Goal: Communication & Community: Participate in discussion

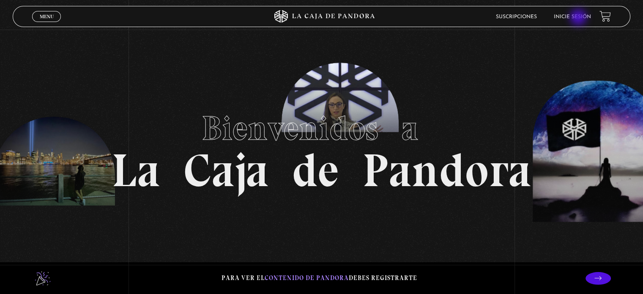
click at [579, 18] on link "Inicie sesión" at bounding box center [572, 16] width 37 height 5
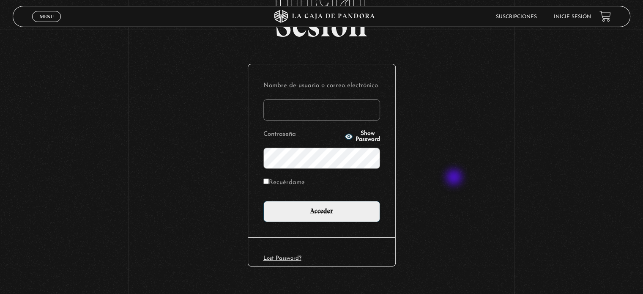
scroll to position [66, 0]
click at [341, 109] on input "Nombre de usuario o correo electrónico" at bounding box center [321, 109] width 117 height 21
click at [338, 109] on input "Nombre de usuario o correo electrónico" at bounding box center [321, 109] width 117 height 21
type input "[EMAIL_ADDRESS][DOMAIN_NAME]"
click at [269, 181] on input "Recuérdame" at bounding box center [265, 180] width 5 height 5
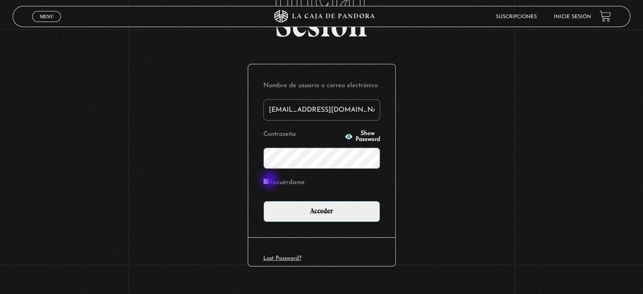
checkbox input "true"
click at [372, 137] on span "Show Password" at bounding box center [368, 137] width 25 height 12
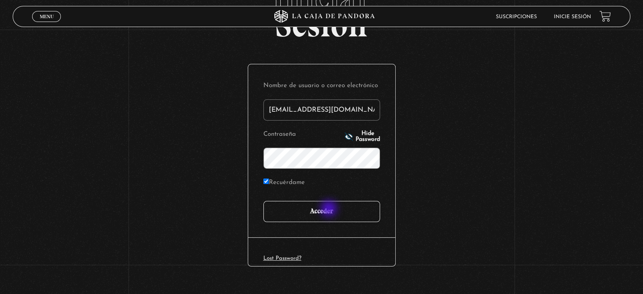
click at [330, 209] on input "Acceder" at bounding box center [321, 211] width 117 height 21
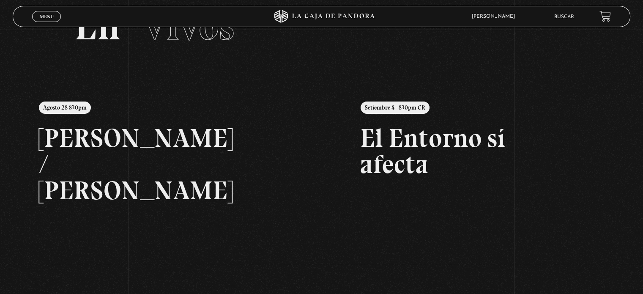
scroll to position [47, 0]
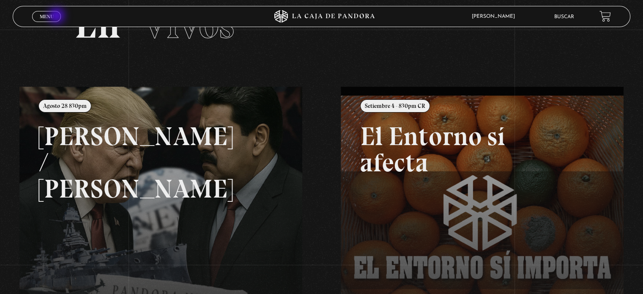
click at [57, 16] on link "Menu Cerrar" at bounding box center [46, 16] width 29 height 11
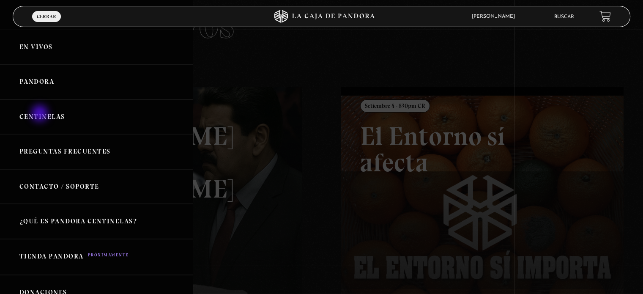
click at [41, 114] on link "Centinelas" at bounding box center [96, 116] width 193 height 35
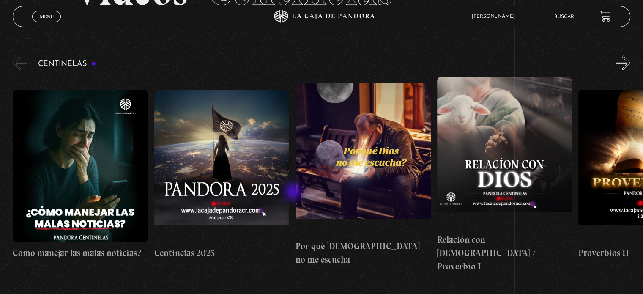
scroll to position [79, 0]
click at [630, 66] on button "»" at bounding box center [623, 62] width 15 height 15
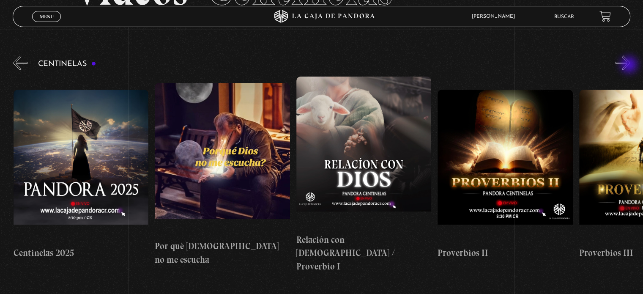
scroll to position [0, 141]
click at [630, 66] on button "»" at bounding box center [623, 62] width 15 height 15
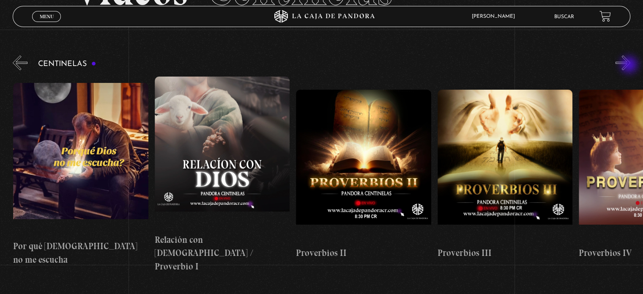
click at [630, 66] on button "»" at bounding box center [623, 62] width 15 height 15
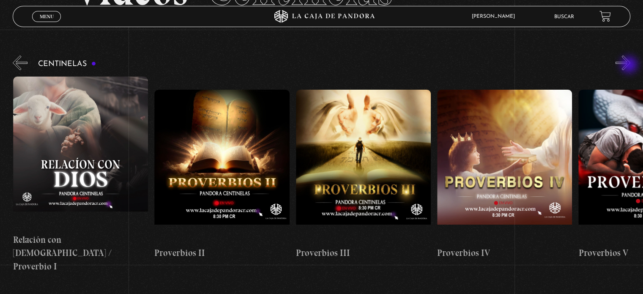
click at [630, 66] on button "»" at bounding box center [623, 62] width 15 height 15
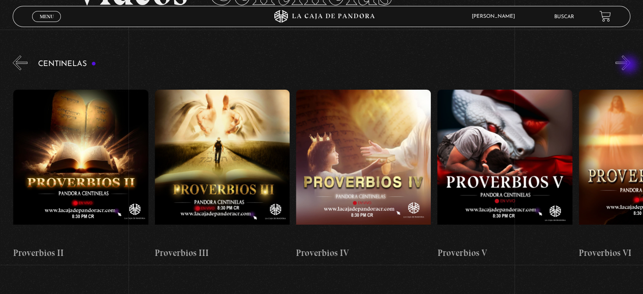
click at [630, 66] on button "»" at bounding box center [623, 62] width 15 height 15
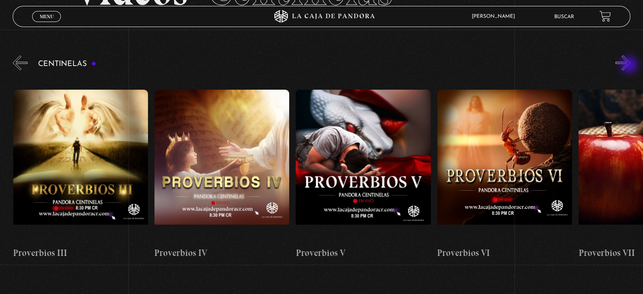
click at [630, 66] on button "»" at bounding box center [623, 62] width 15 height 15
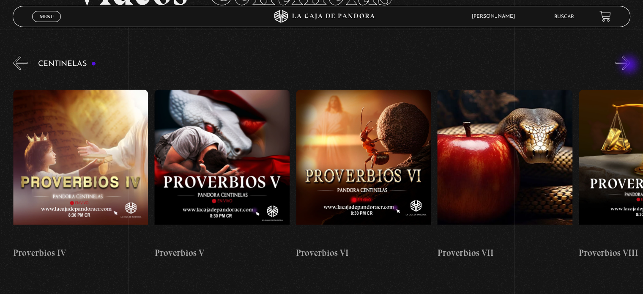
click at [630, 66] on button "»" at bounding box center [623, 62] width 15 height 15
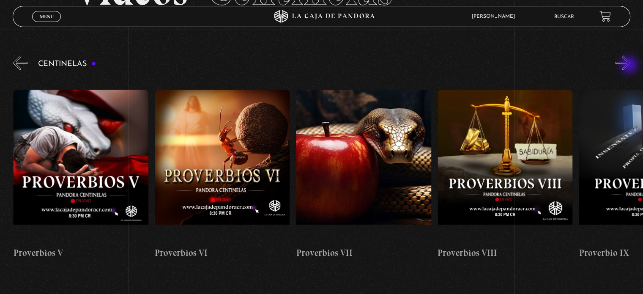
scroll to position [0, 989]
click at [630, 66] on button "»" at bounding box center [623, 62] width 15 height 15
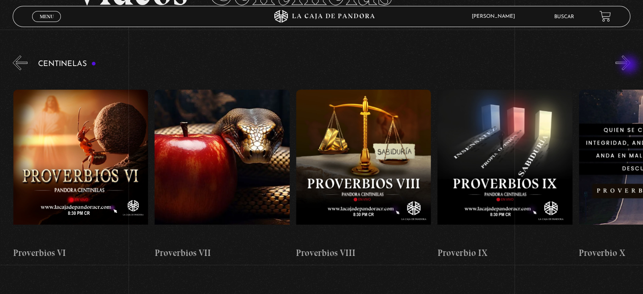
click at [630, 66] on button "»" at bounding box center [623, 62] width 15 height 15
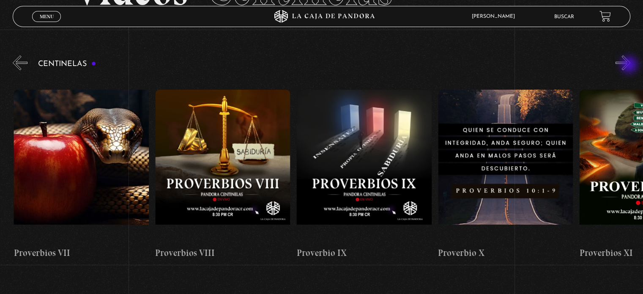
click at [630, 66] on button "»" at bounding box center [623, 62] width 15 height 15
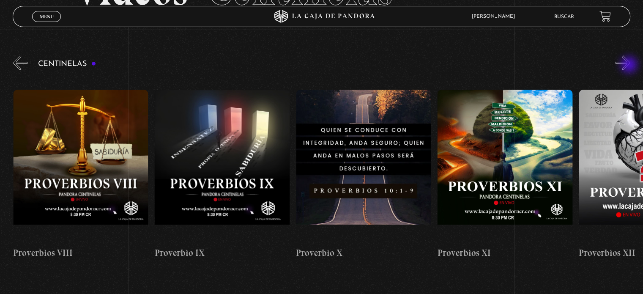
click at [630, 66] on button "»" at bounding box center [623, 62] width 15 height 15
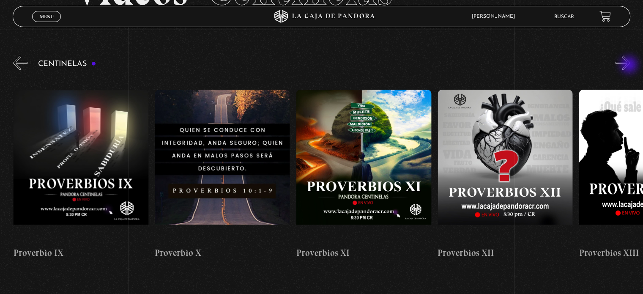
click at [630, 66] on button "»" at bounding box center [623, 62] width 15 height 15
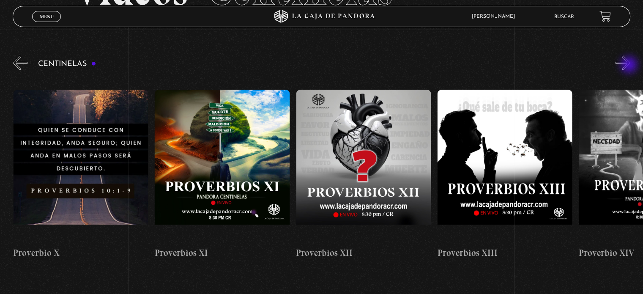
click at [630, 66] on button "»" at bounding box center [623, 62] width 15 height 15
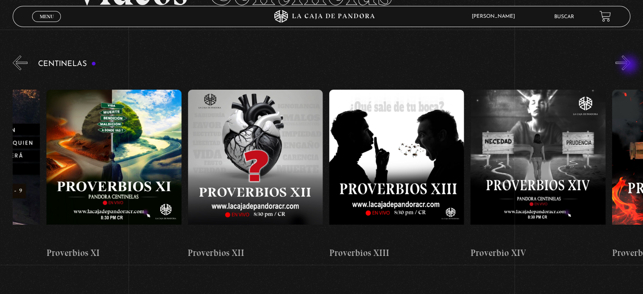
click at [630, 66] on button "»" at bounding box center [623, 62] width 15 height 15
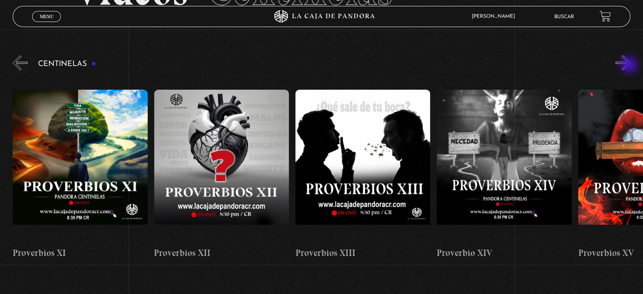
click at [630, 66] on button "»" at bounding box center [623, 62] width 15 height 15
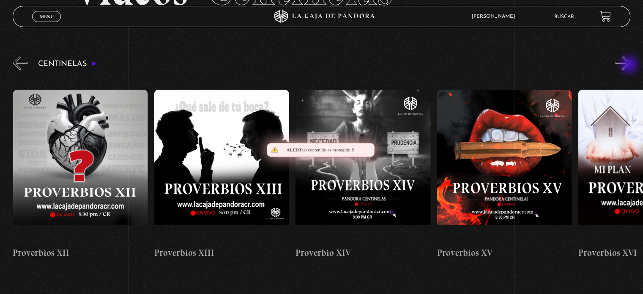
click at [630, 66] on button "»" at bounding box center [623, 62] width 15 height 15
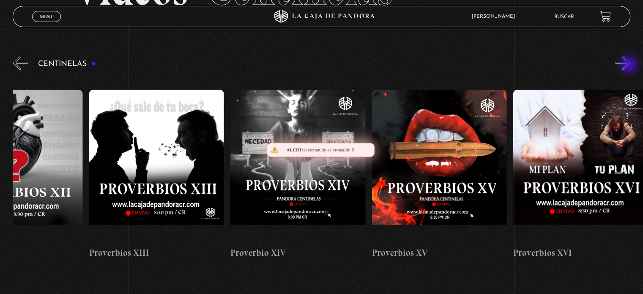
click at [630, 66] on button "»" at bounding box center [623, 62] width 15 height 15
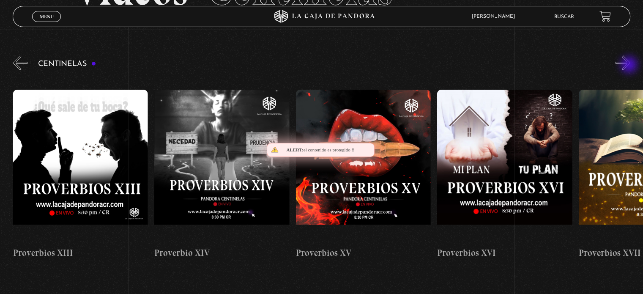
click at [630, 66] on button "»" at bounding box center [623, 62] width 15 height 15
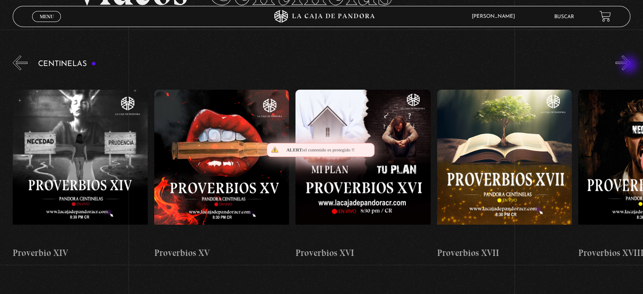
click at [630, 66] on button "»" at bounding box center [623, 62] width 15 height 15
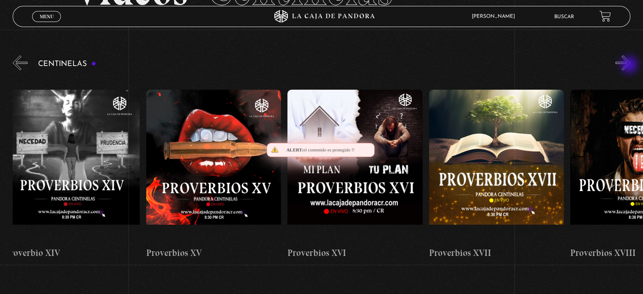
click at [630, 66] on button "»" at bounding box center [623, 62] width 15 height 15
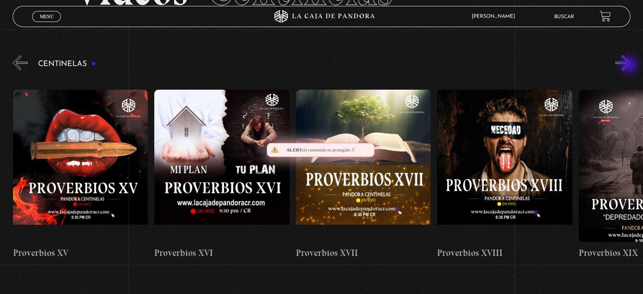
click at [630, 66] on button "»" at bounding box center [623, 62] width 15 height 15
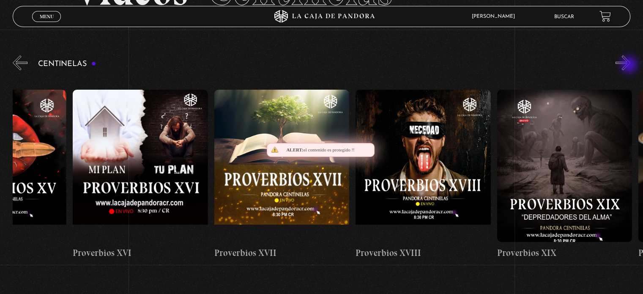
click at [630, 66] on button "»" at bounding box center [623, 62] width 15 height 15
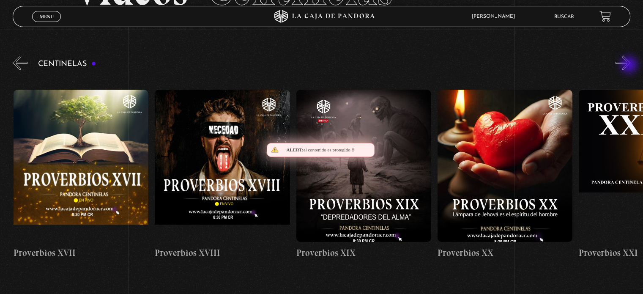
click at [630, 66] on button "»" at bounding box center [623, 62] width 15 height 15
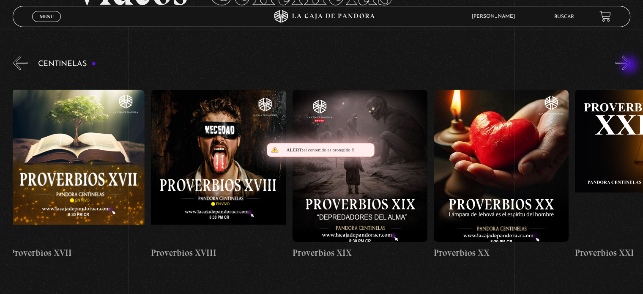
click at [630, 66] on button "»" at bounding box center [623, 62] width 15 height 15
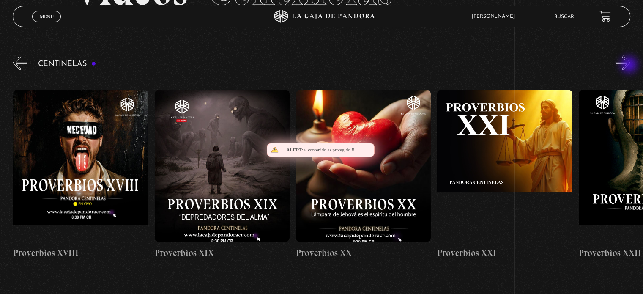
scroll to position [0, 2827]
click at [630, 66] on button "»" at bounding box center [623, 62] width 15 height 15
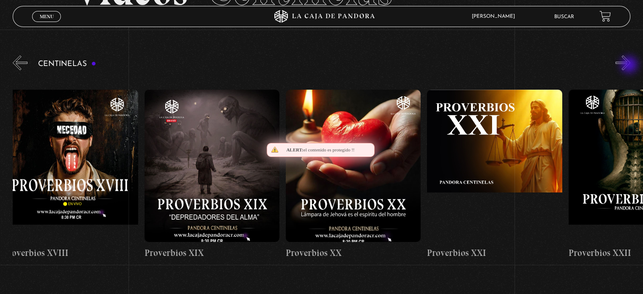
click at [630, 66] on button "»" at bounding box center [623, 62] width 15 height 15
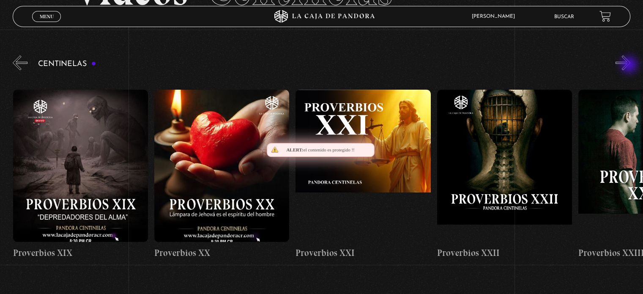
click at [630, 66] on button "»" at bounding box center [623, 62] width 15 height 15
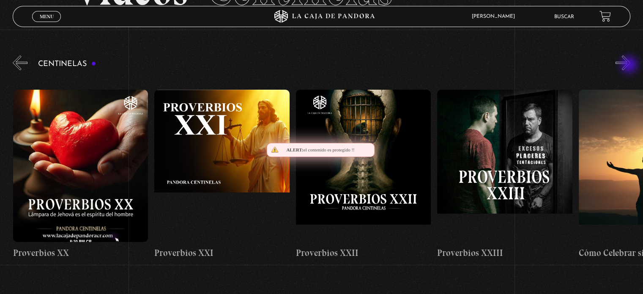
click at [630, 66] on button "»" at bounding box center [623, 62] width 15 height 15
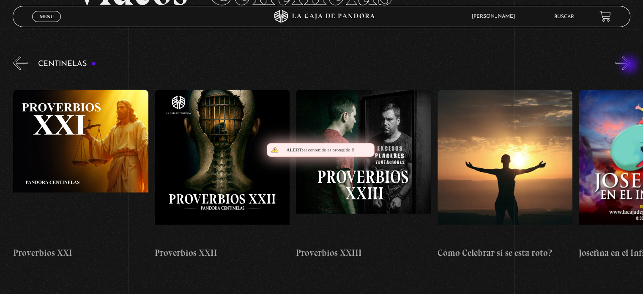
click at [630, 66] on button "»" at bounding box center [623, 62] width 15 height 15
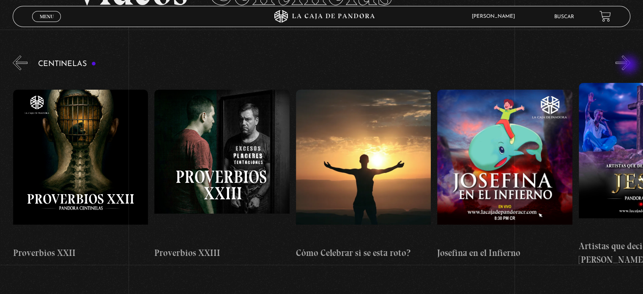
click at [630, 66] on button "»" at bounding box center [623, 62] width 15 height 15
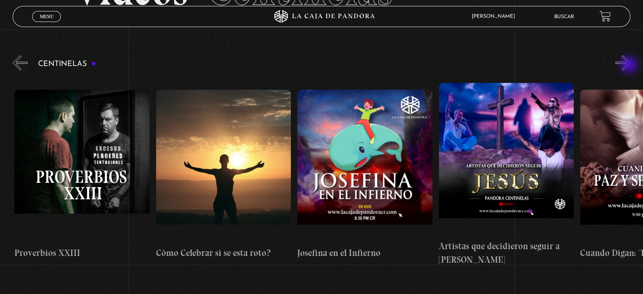
scroll to position [0, 3534]
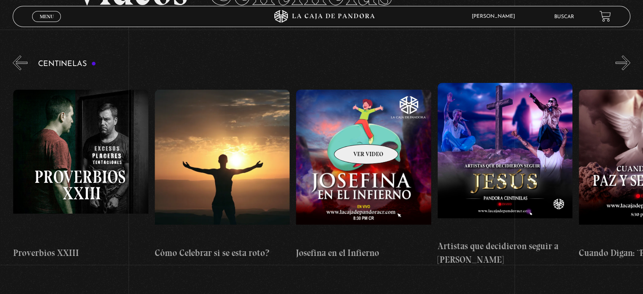
click at [355, 131] on figure at bounding box center [363, 166] width 135 height 152
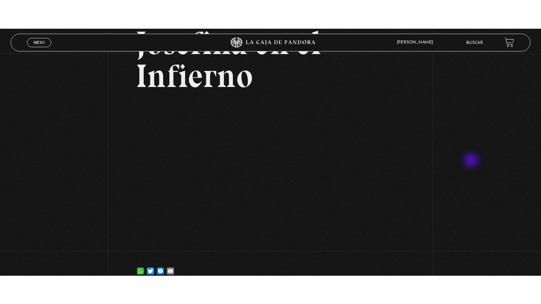
scroll to position [79, 0]
